Goal: Find specific page/section: Find specific page/section

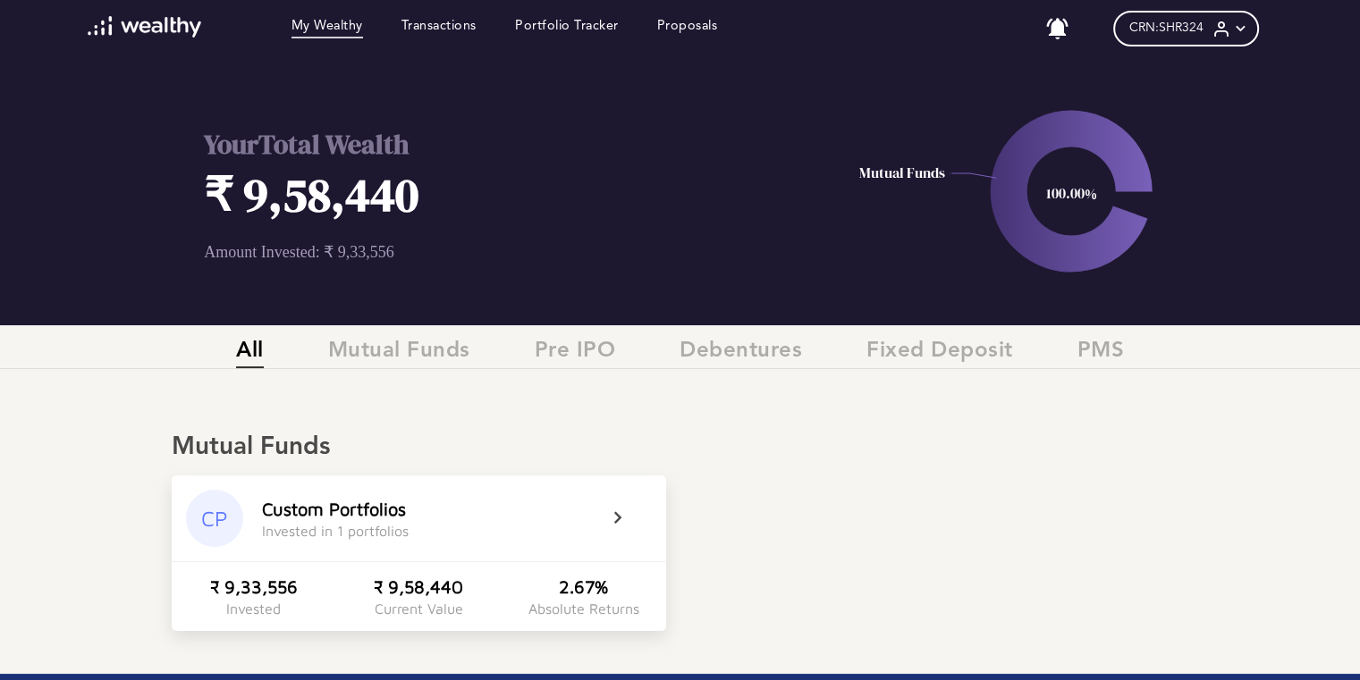
click at [536, 396] on div "Mutual Funds CP Custom Portfolios Invested in 1 portfolios ₹ 9,33,556 Invested …" at bounding box center [680, 507] width 1360 height 249
click at [621, 517] on icon at bounding box center [640, 518] width 45 height 21
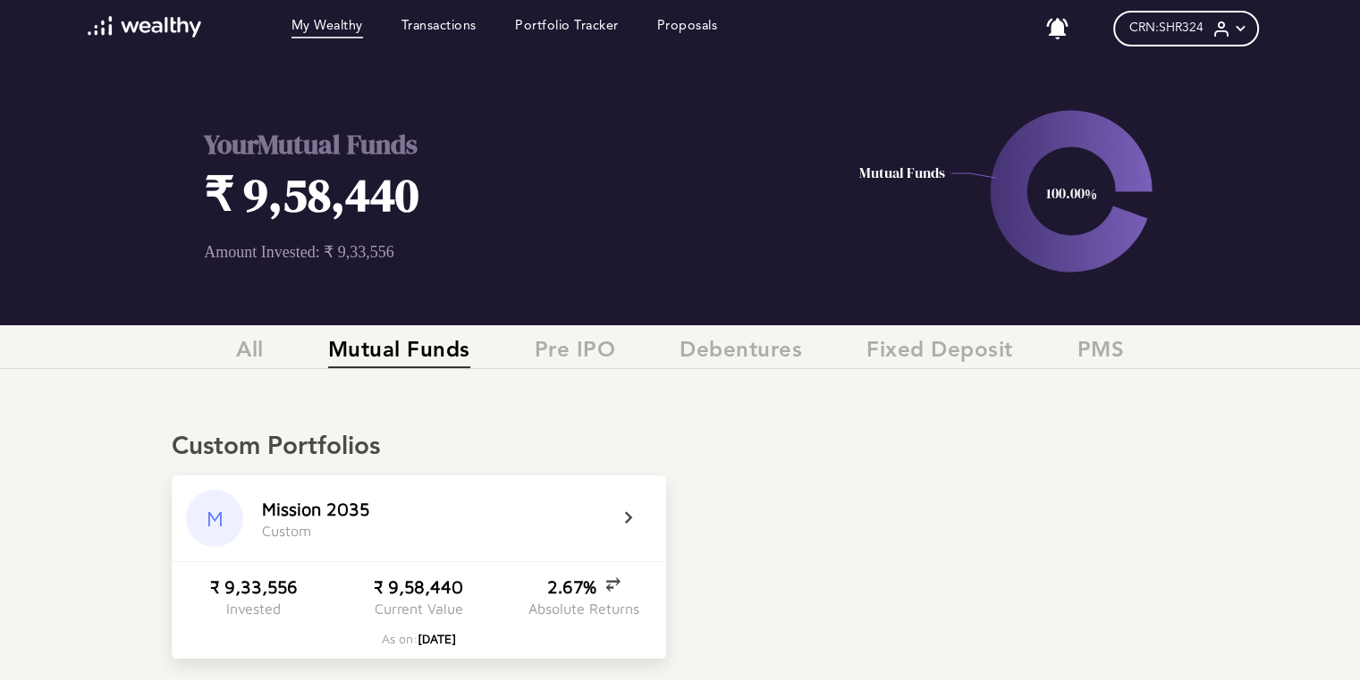
click at [632, 519] on icon at bounding box center [640, 518] width 45 height 21
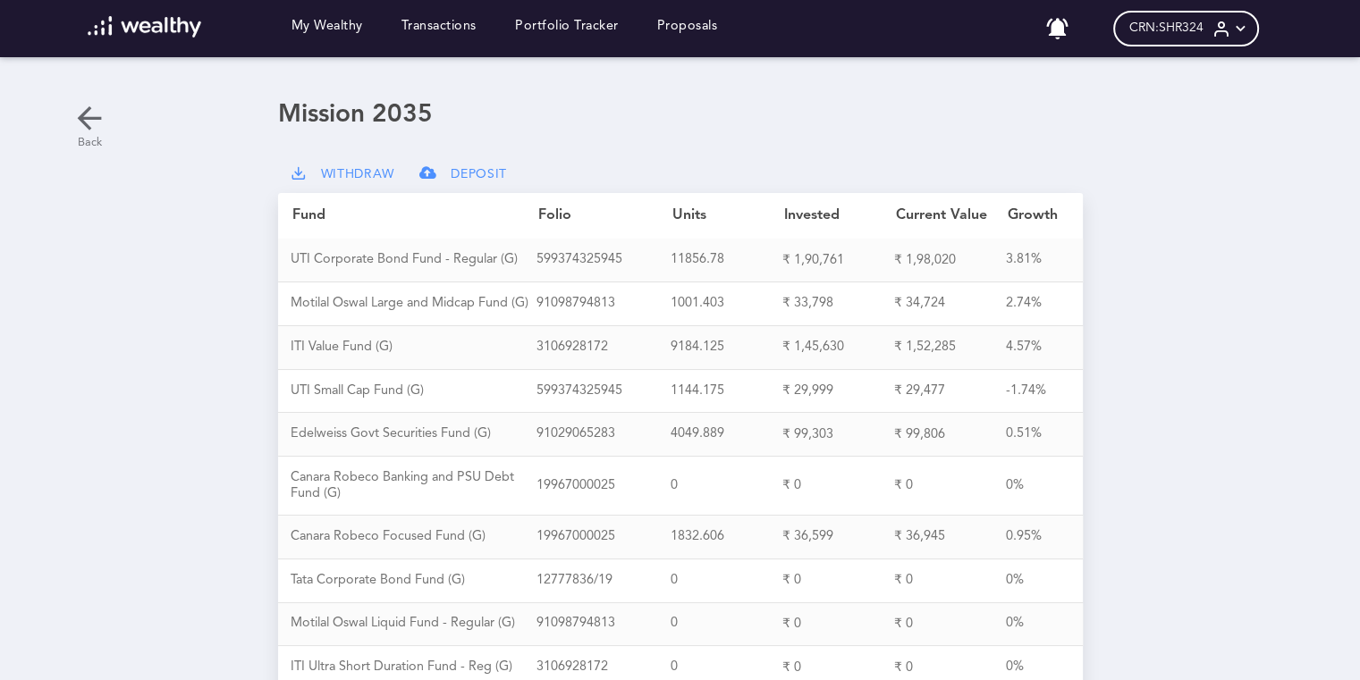
click at [96, 119] on icon at bounding box center [90, 118] width 36 height 36
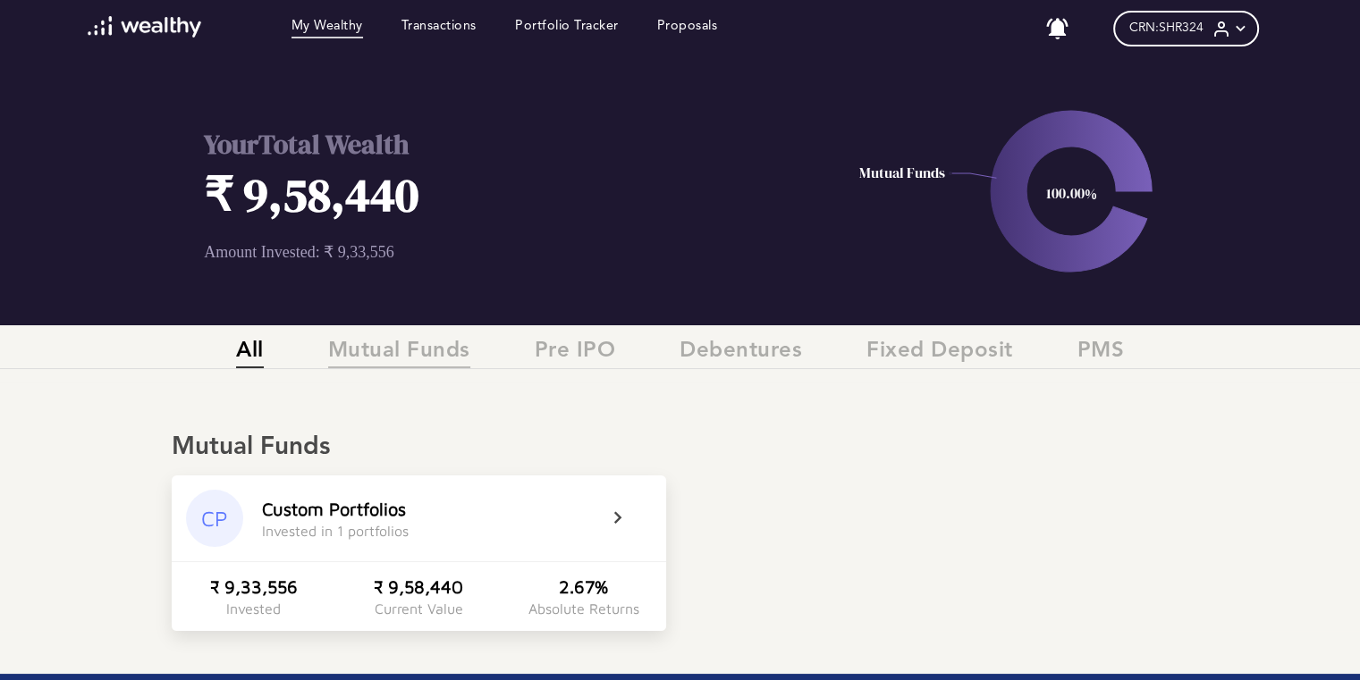
click at [369, 346] on span "Mutual Funds" at bounding box center [399, 354] width 142 height 30
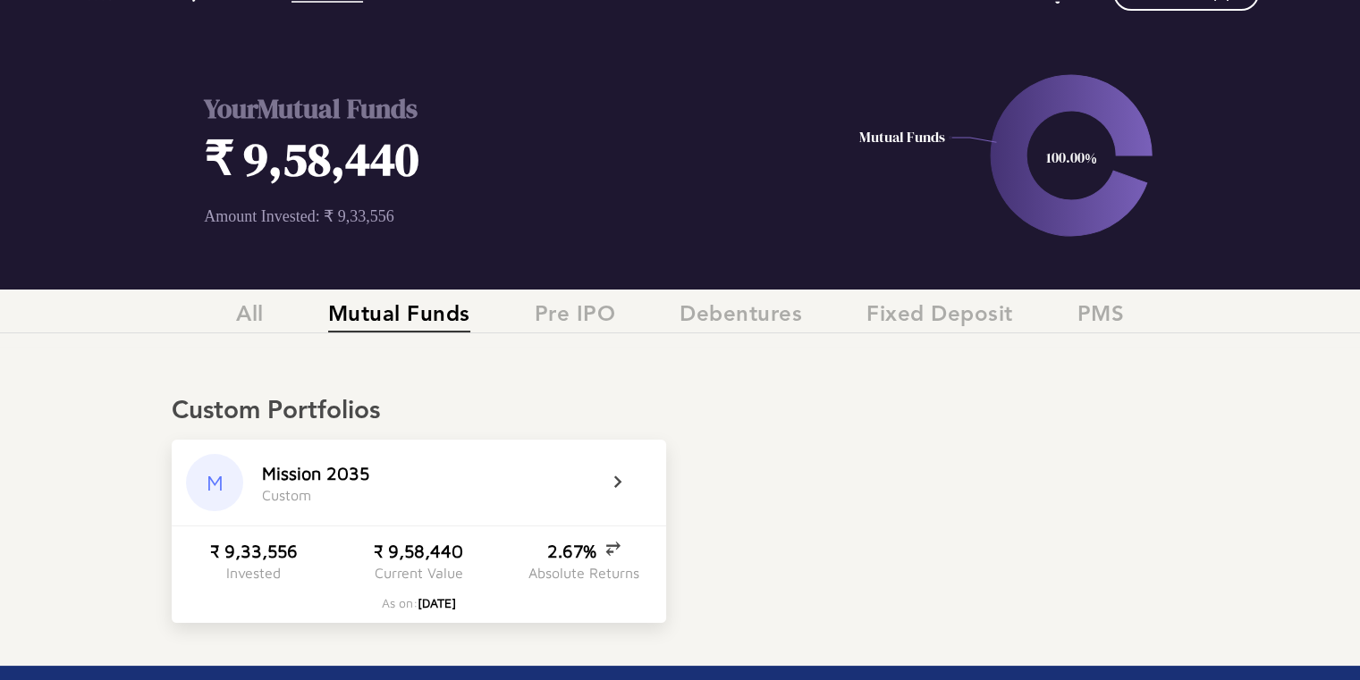
click at [369, 346] on div "All Mutual Funds Pre IPO Debentures Fixed Deposit PMS" at bounding box center [680, 318] width 1360 height 57
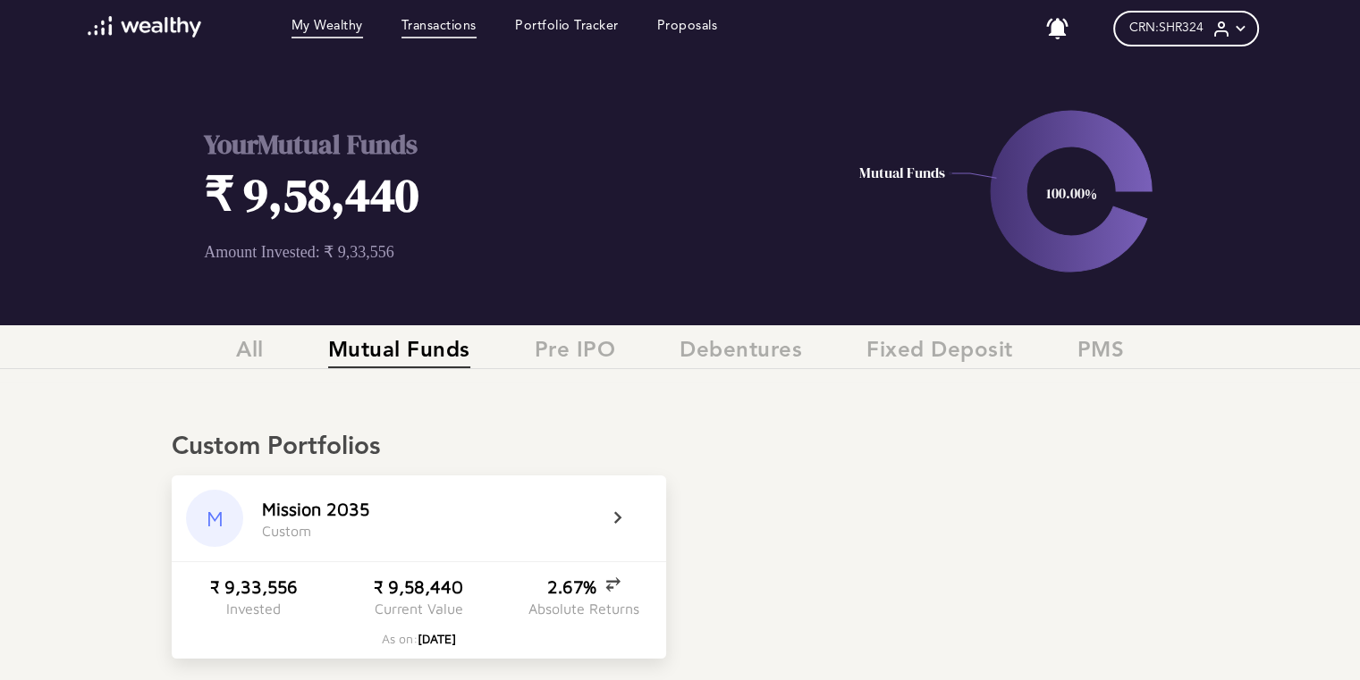
click at [468, 26] on link "Transactions" at bounding box center [438, 29] width 75 height 20
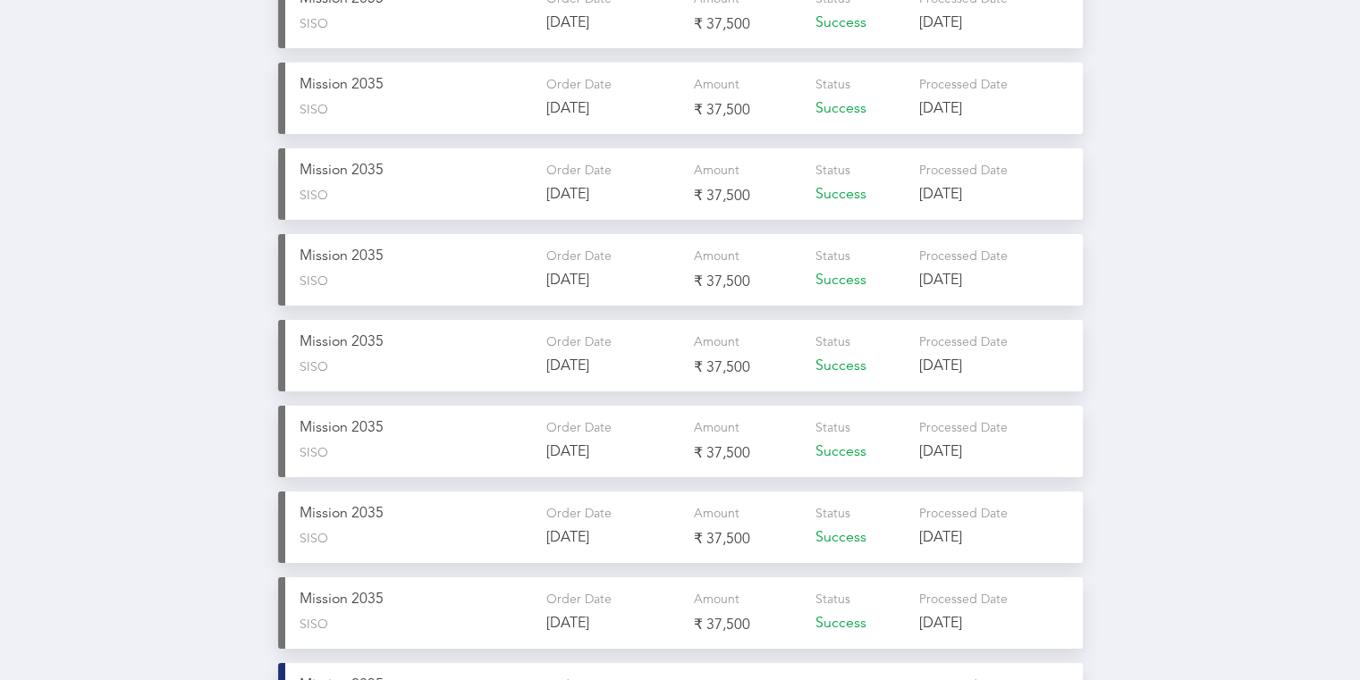
scroll to position [5937, 0]
